Goal: Transaction & Acquisition: Download file/media

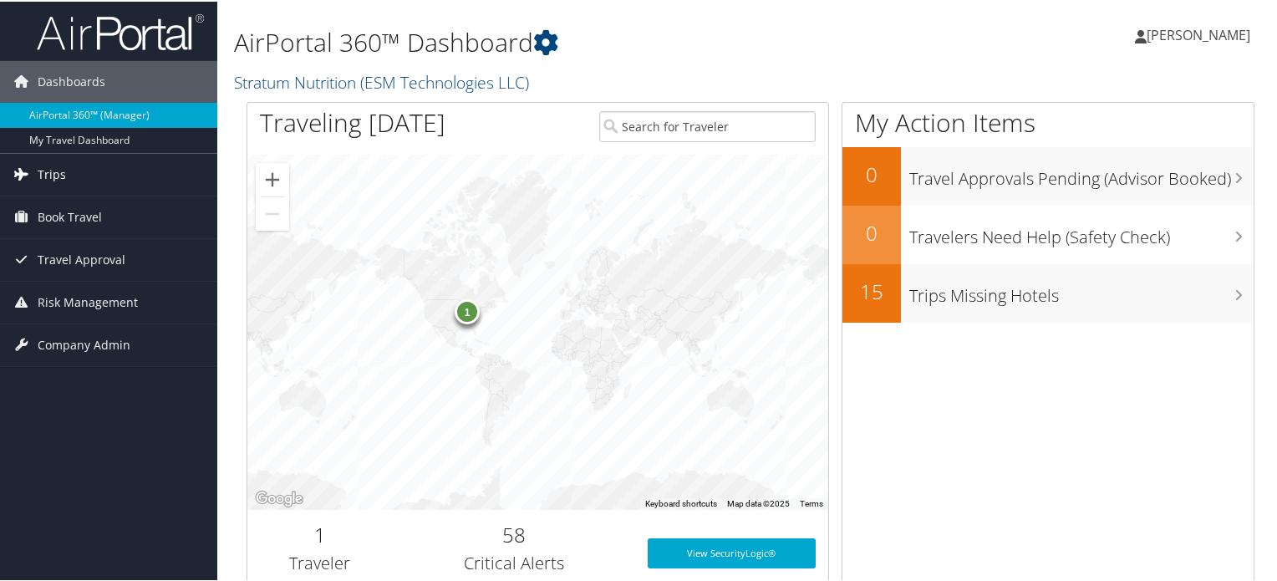
click at [85, 176] on link "Trips" at bounding box center [108, 173] width 217 height 42
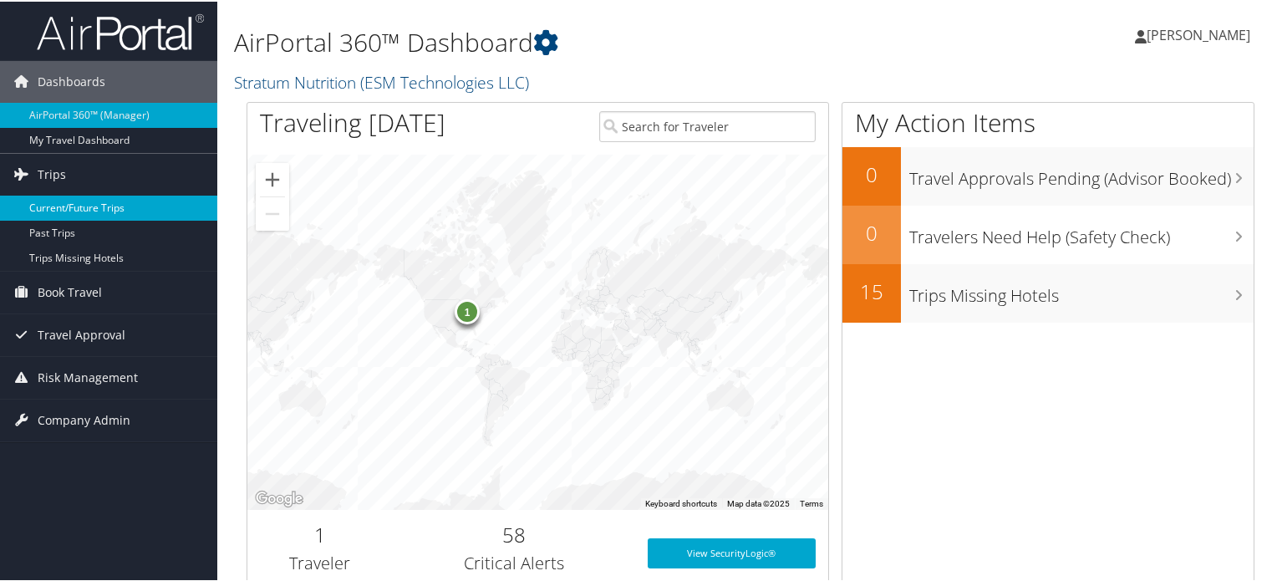
click at [86, 210] on link "Current/Future Trips" at bounding box center [108, 206] width 217 height 25
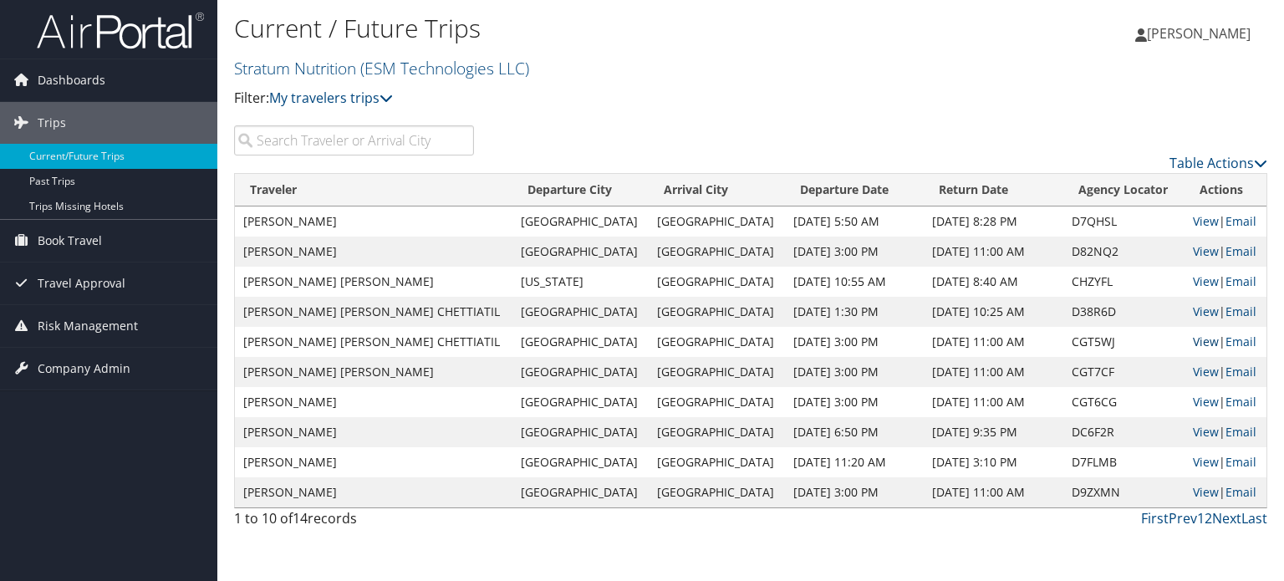
click at [1193, 344] on link "View" at bounding box center [1206, 342] width 26 height 16
click at [1193, 314] on link "View" at bounding box center [1206, 311] width 26 height 16
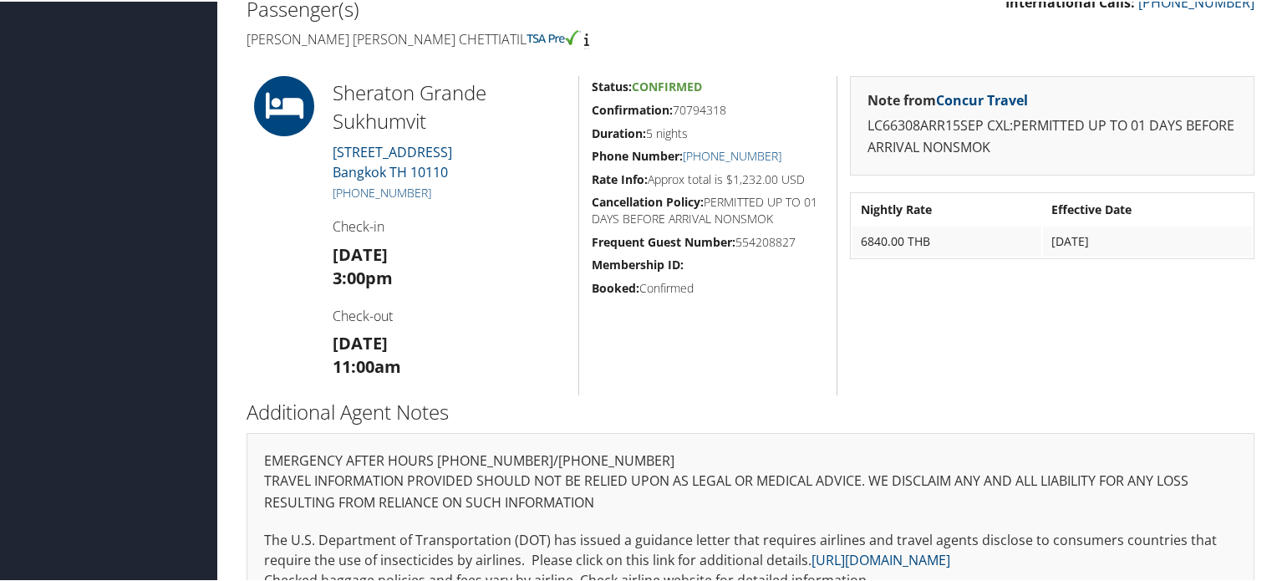
scroll to position [298, 0]
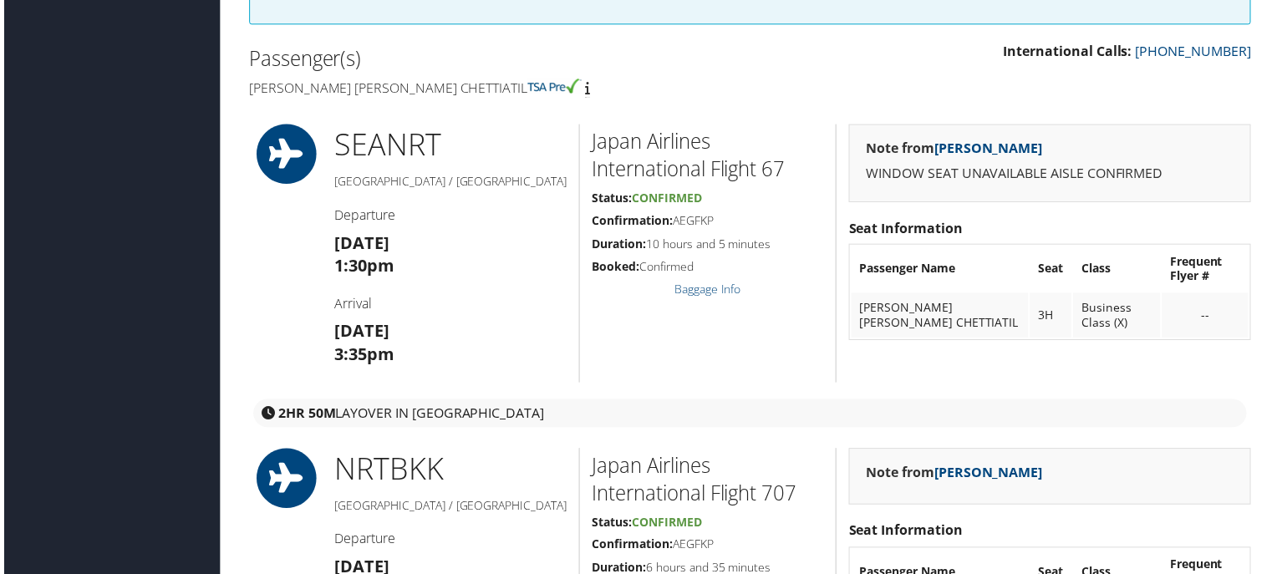
scroll to position [585, 0]
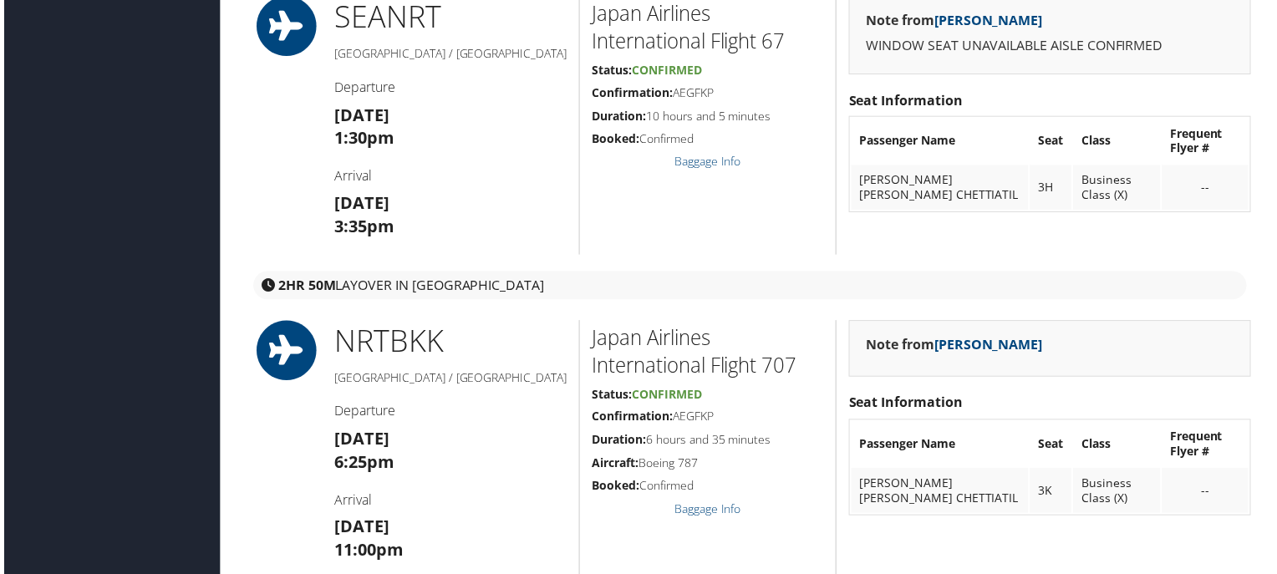
click at [592, 344] on h2 "Japan Airlines International Flight 707" at bounding box center [708, 354] width 232 height 56
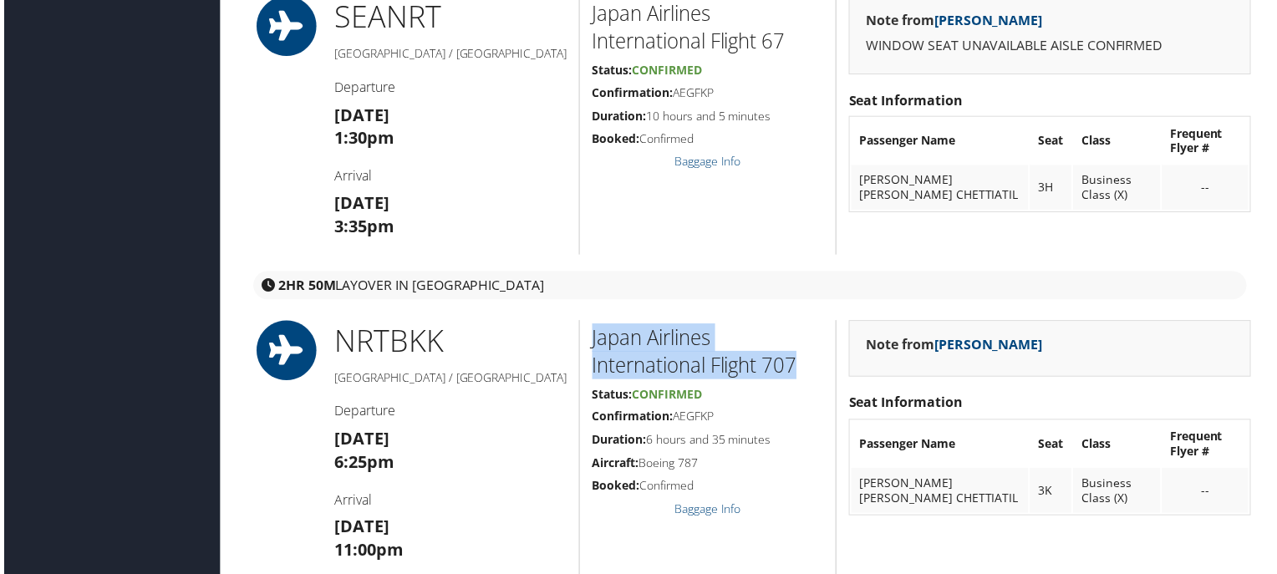
drag, startPoint x: 589, startPoint y: 343, endPoint x: 802, endPoint y: 377, distance: 215.9
click at [801, 370] on h2 "Japan Airlines International Flight 707" at bounding box center [708, 354] width 232 height 56
copy h2 "Japan Airlines International Flight 707"
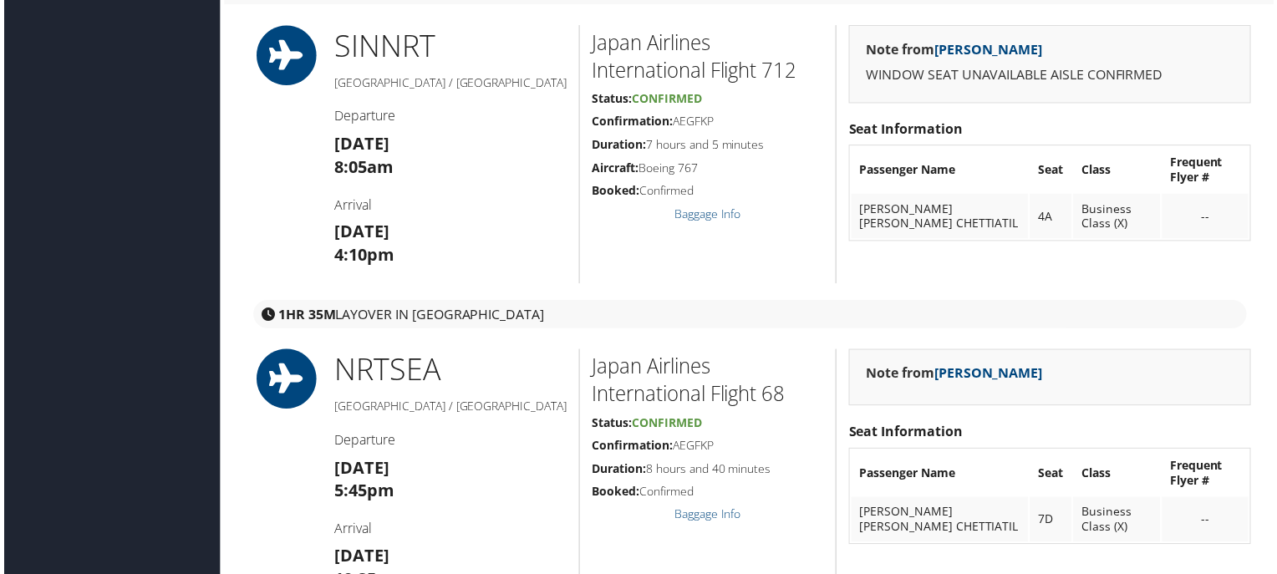
scroll to position [1421, 0]
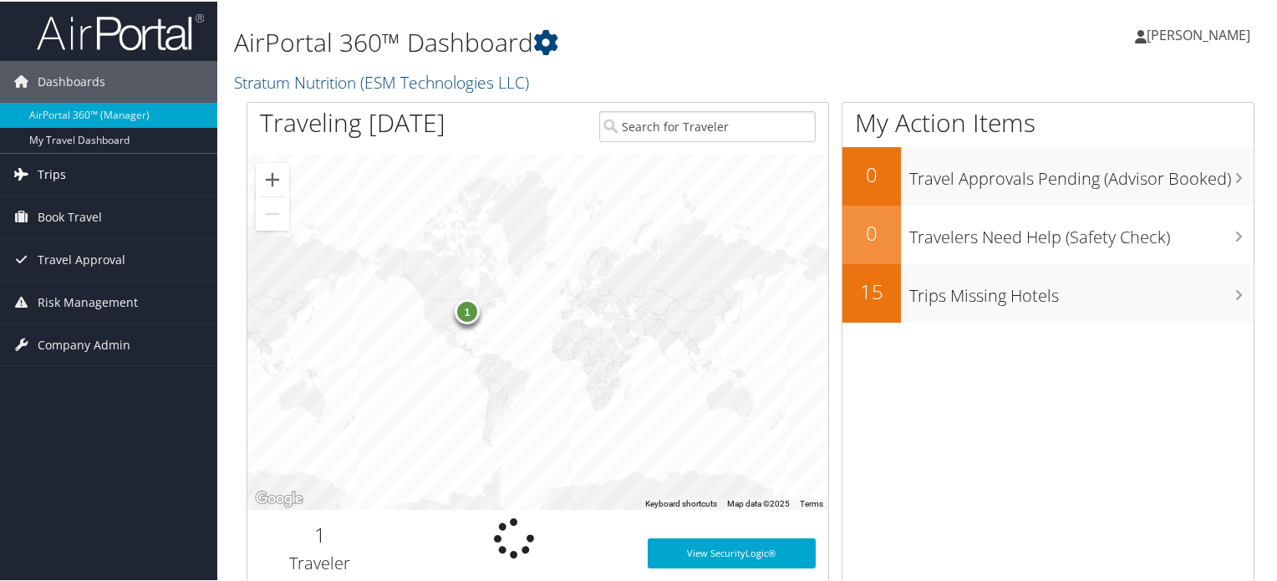
click at [118, 177] on link "Trips" at bounding box center [108, 173] width 217 height 42
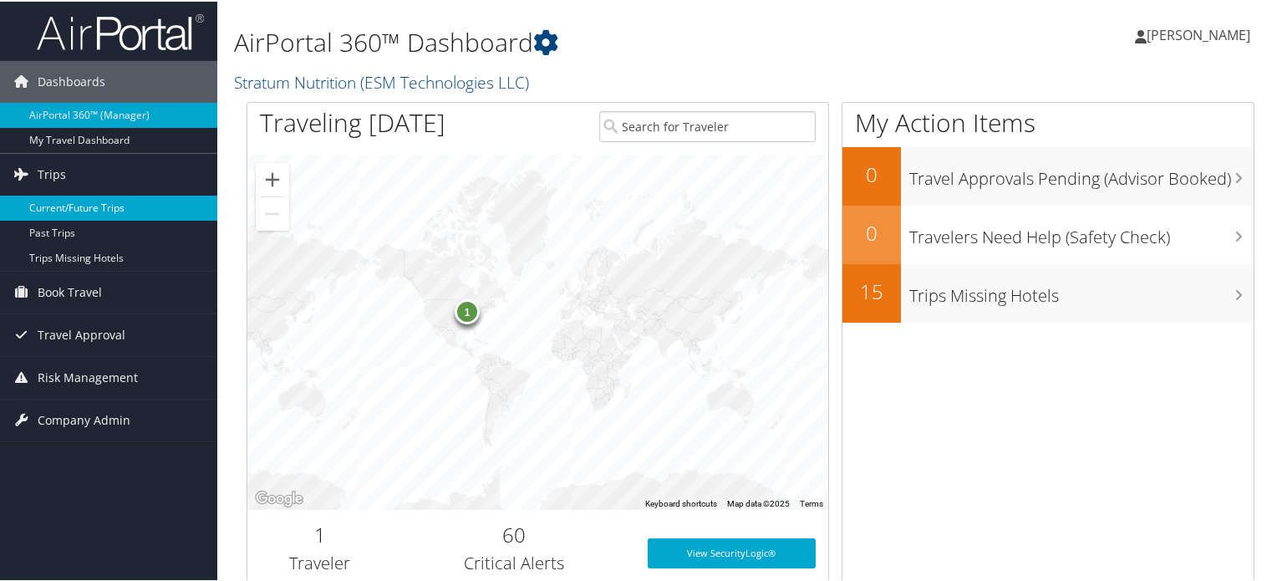
click at [97, 205] on link "Current/Future Trips" at bounding box center [108, 206] width 217 height 25
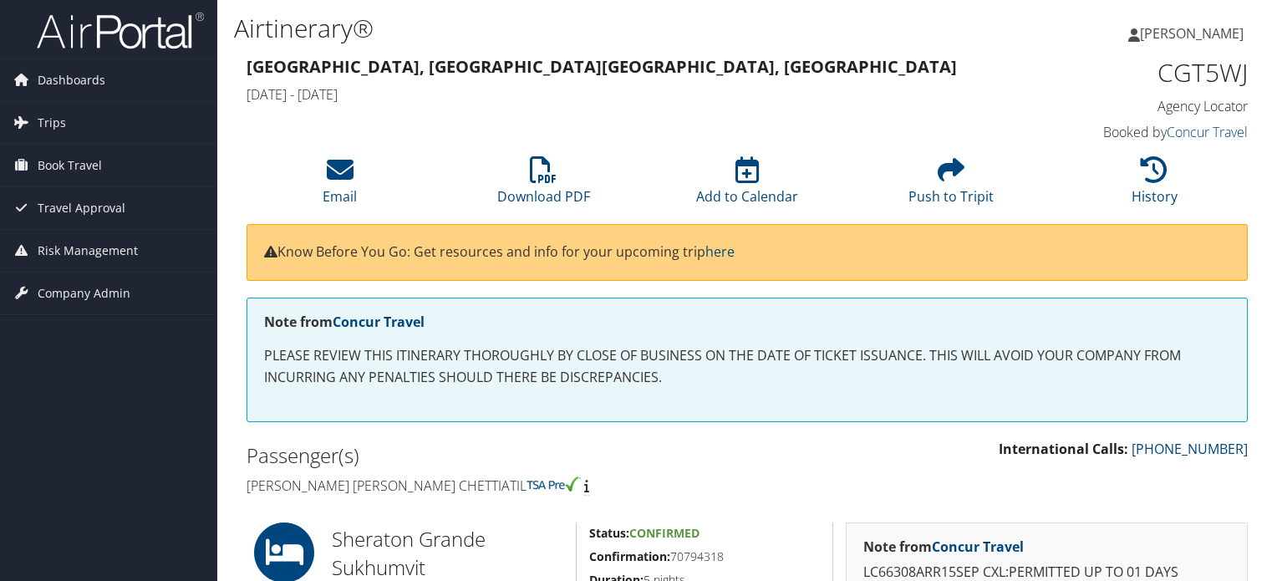
scroll to position [334, 0]
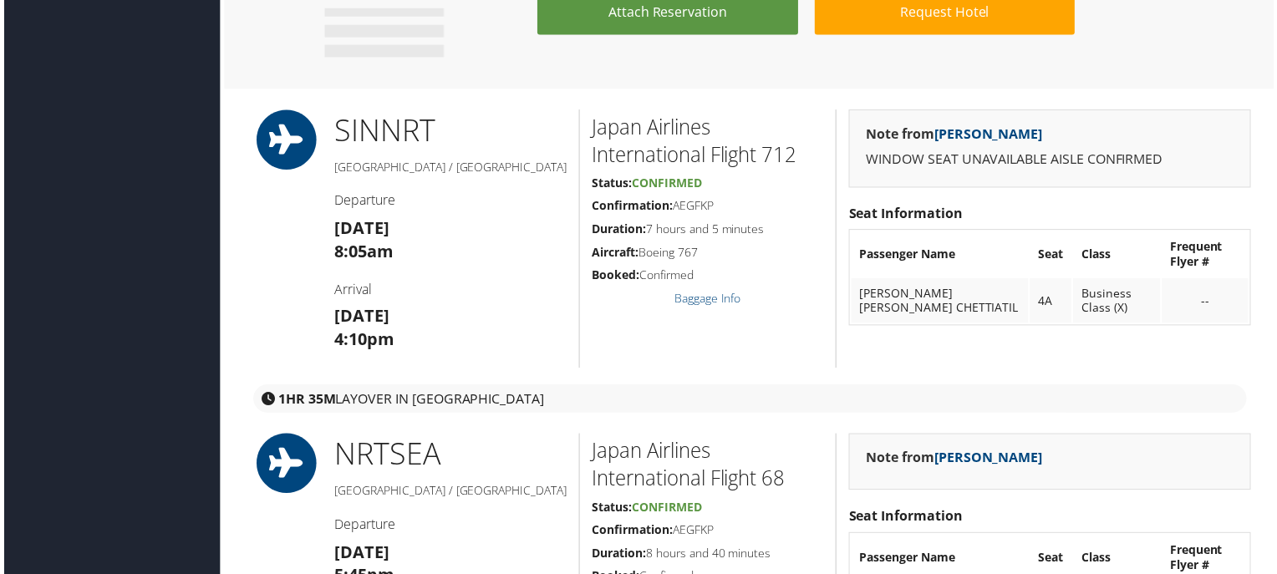
scroll to position [1338, 0]
click at [334, 229] on strong "[DATE]" at bounding box center [360, 228] width 55 height 23
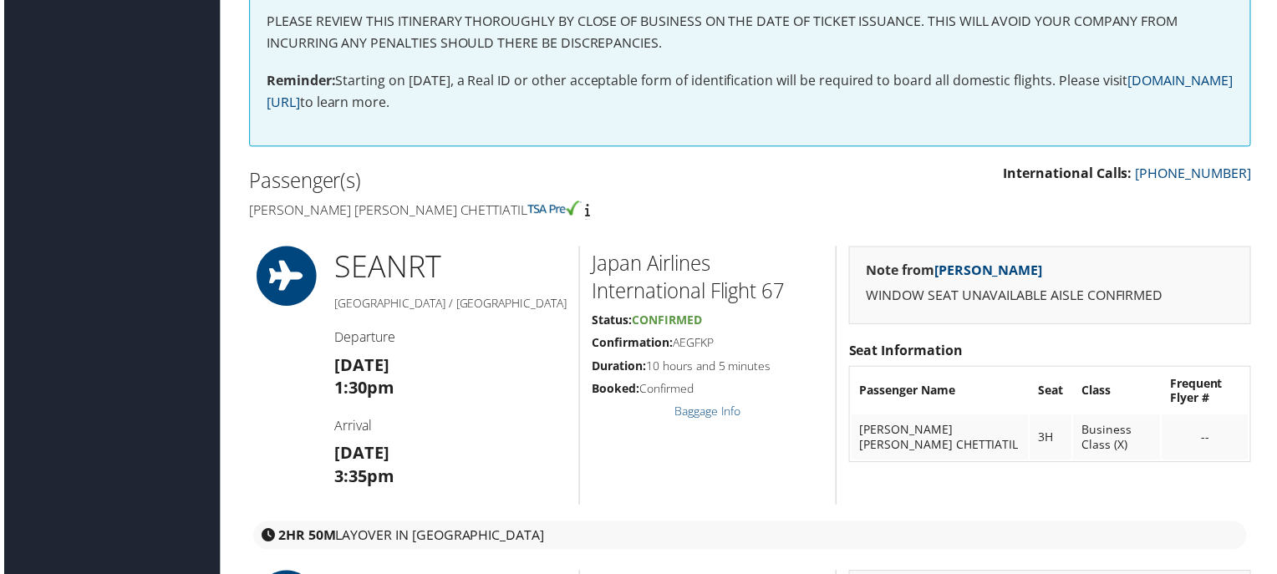
scroll to position [0, 0]
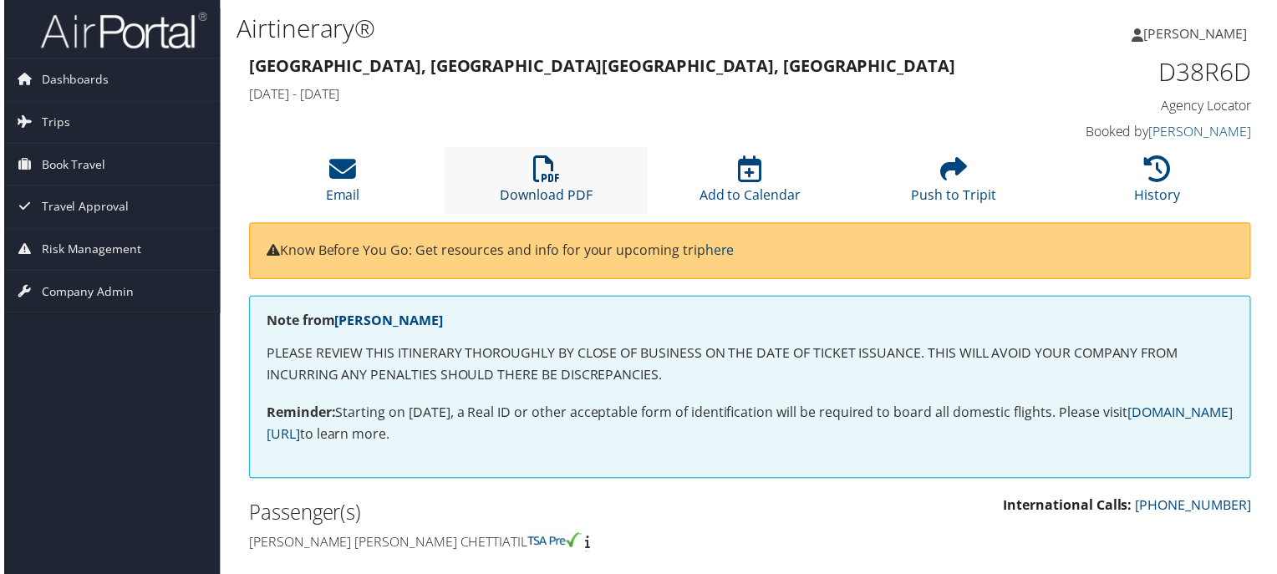
click at [558, 189] on link "Download PDF" at bounding box center [545, 186] width 93 height 40
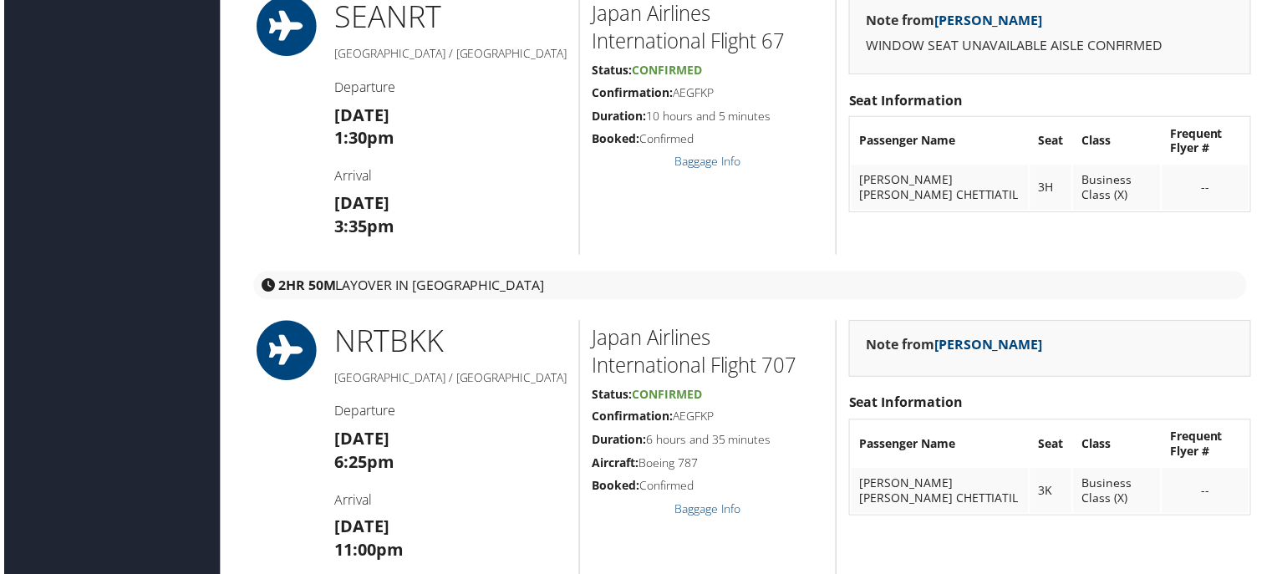
scroll to position [418, 0]
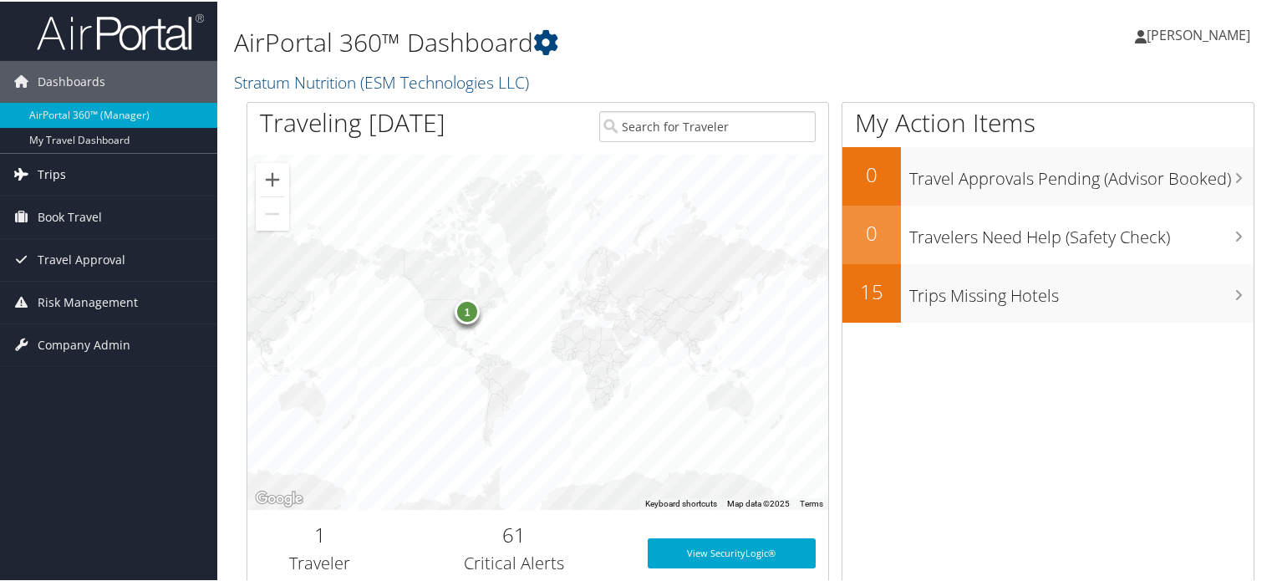
click at [84, 171] on link "Trips" at bounding box center [108, 173] width 217 height 42
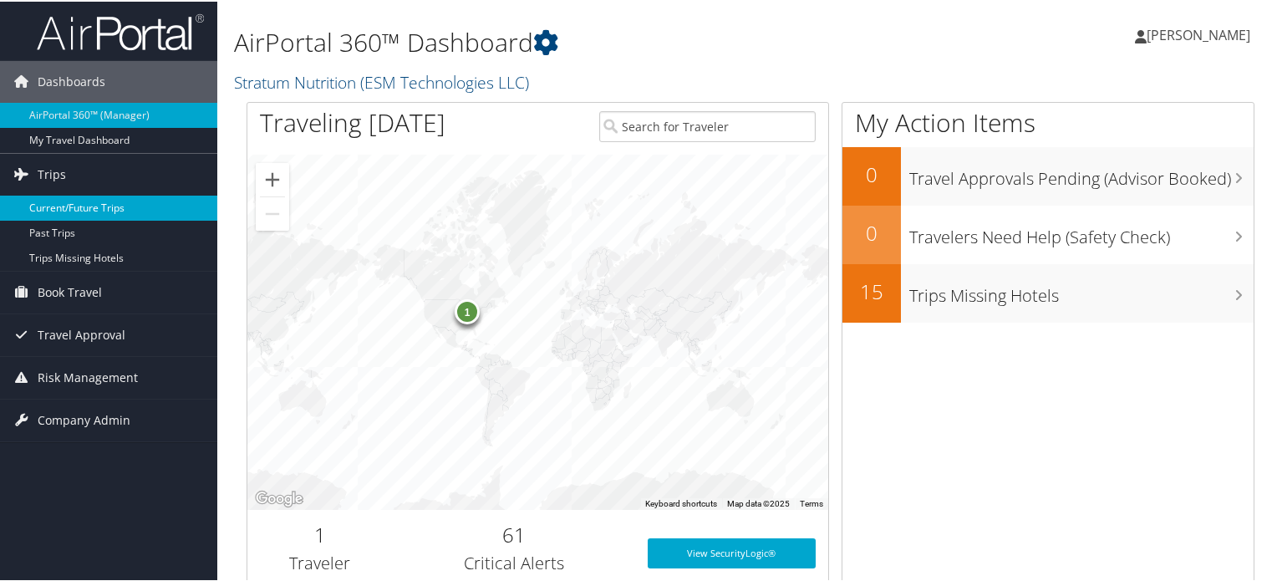
click at [89, 211] on link "Current/Future Trips" at bounding box center [108, 206] width 217 height 25
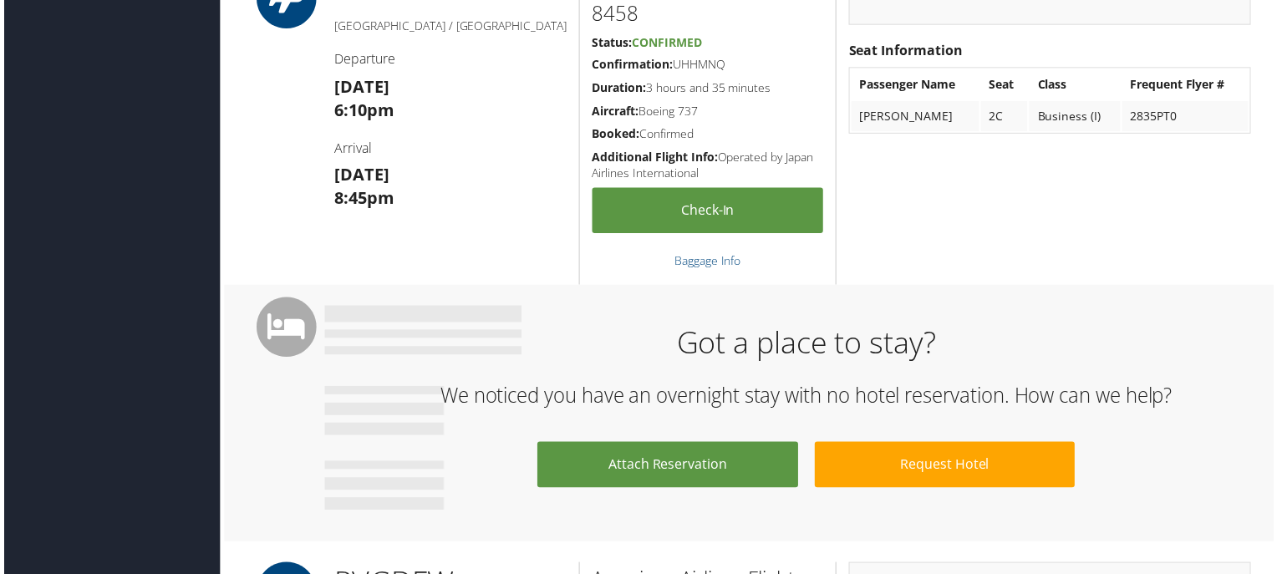
scroll to position [1254, 0]
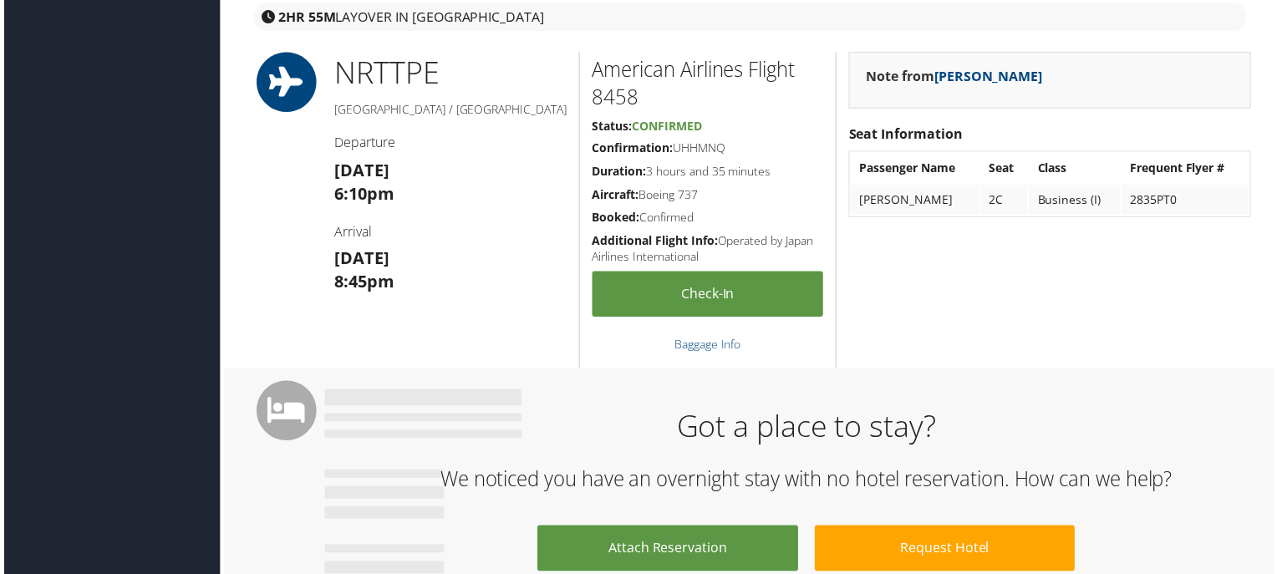
drag, startPoint x: 475, startPoint y: 281, endPoint x: 194, endPoint y: 277, distance: 280.9
click at [194, 277] on div "Dashboards AirPortal 360™ (Manager) My Travel Dashboard Trips Current/Future Tr…" at bounding box center [642, 423] width 1284 height 3354
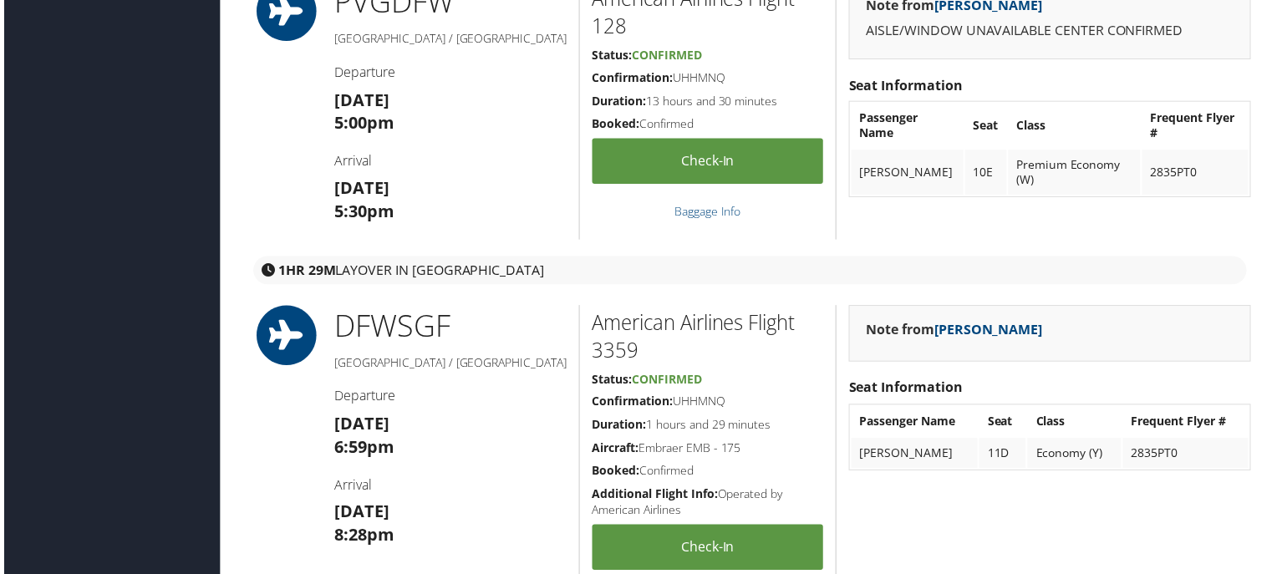
scroll to position [2090, 0]
